Goal: Find specific page/section: Find specific page/section

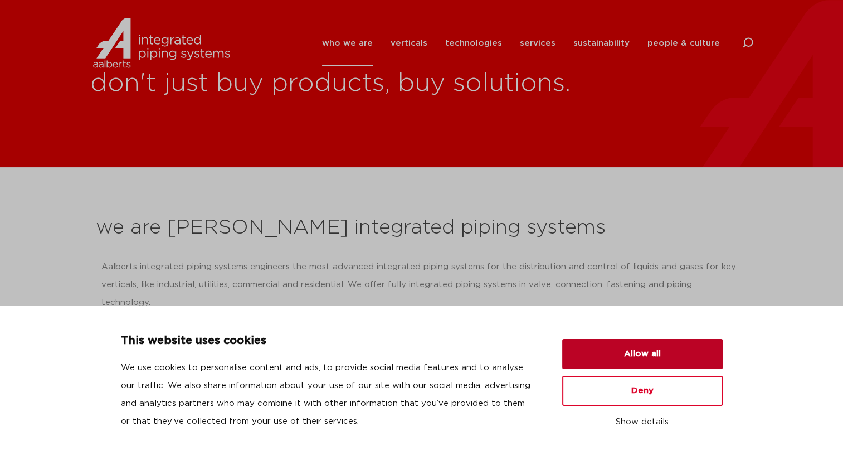
click at [628, 356] on button "Allow all" at bounding box center [642, 354] width 161 height 30
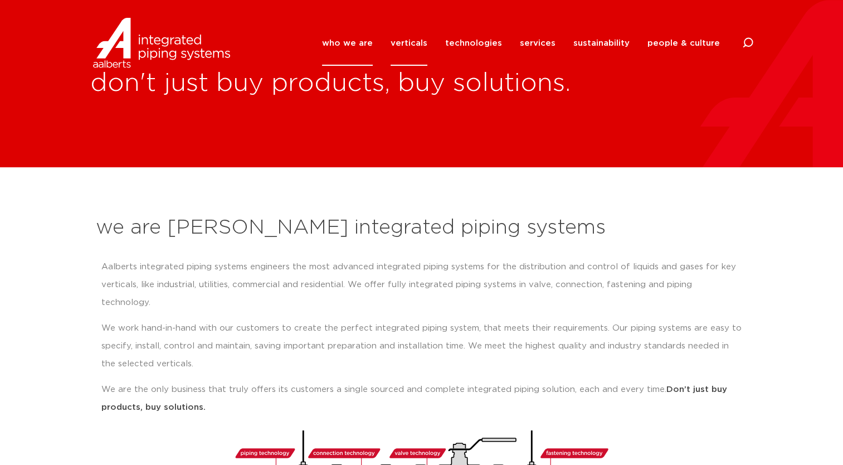
click at [420, 42] on link "verticals" at bounding box center [409, 43] width 37 height 45
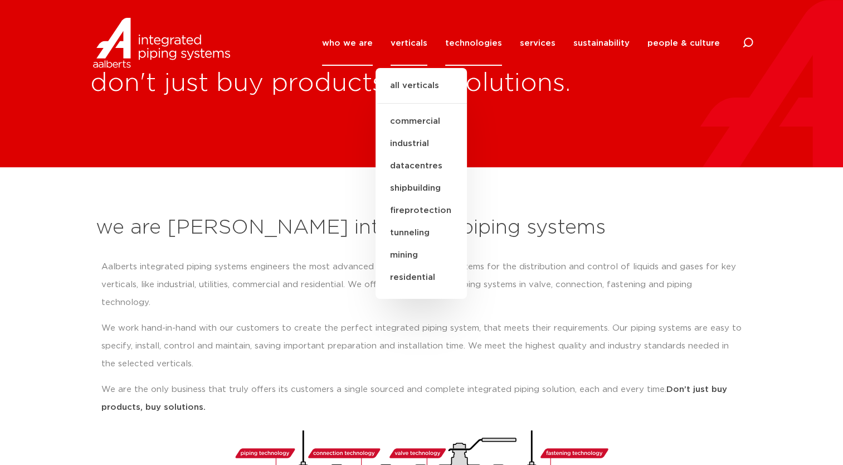
click at [459, 41] on link "technologies" at bounding box center [473, 43] width 57 height 45
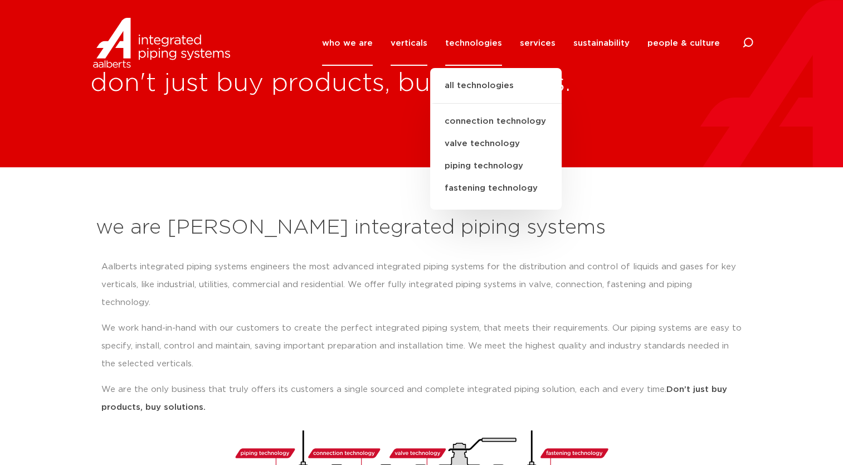
click at [415, 46] on link "verticals" at bounding box center [409, 43] width 37 height 45
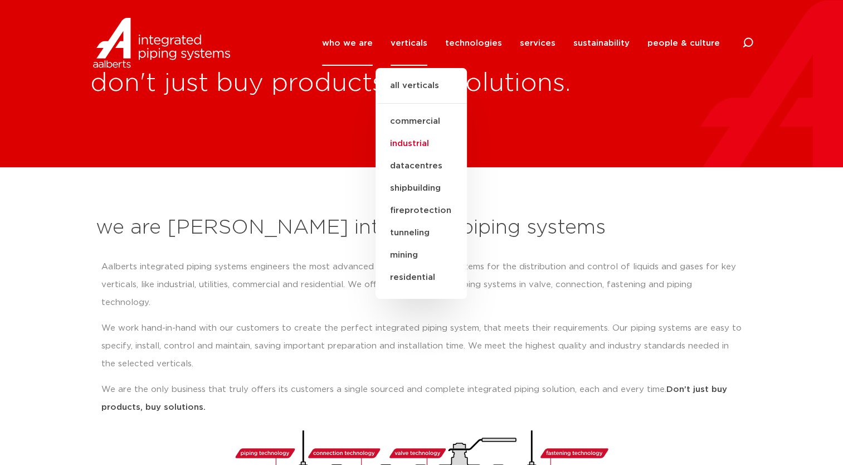
click at [412, 135] on link "industrial" at bounding box center [421, 144] width 91 height 22
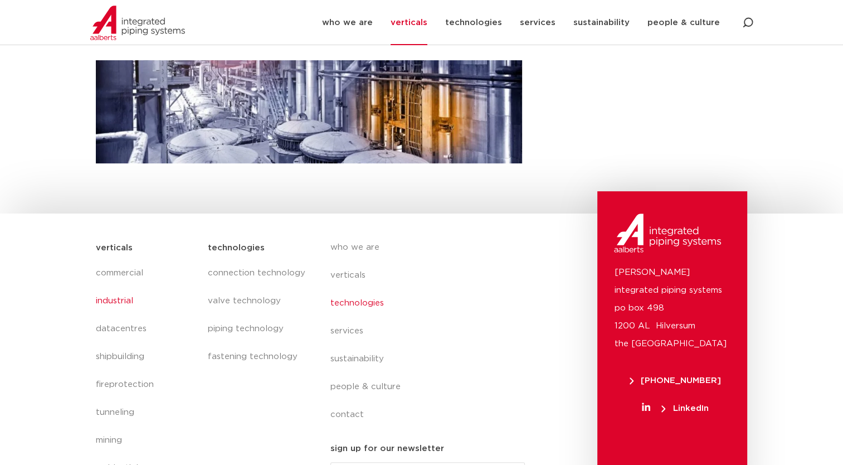
scroll to position [371, 0]
